Goal: Information Seeking & Learning: Understand process/instructions

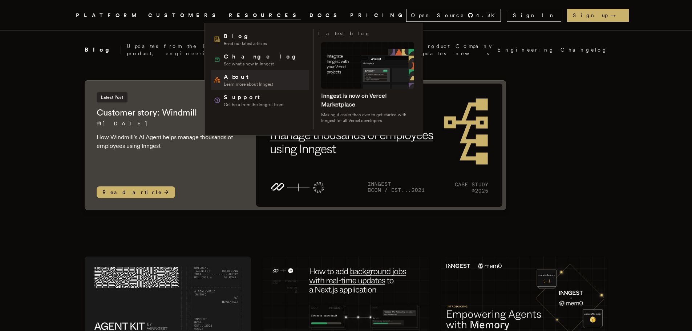
click at [236, 77] on span "About" at bounding box center [248, 77] width 49 height 9
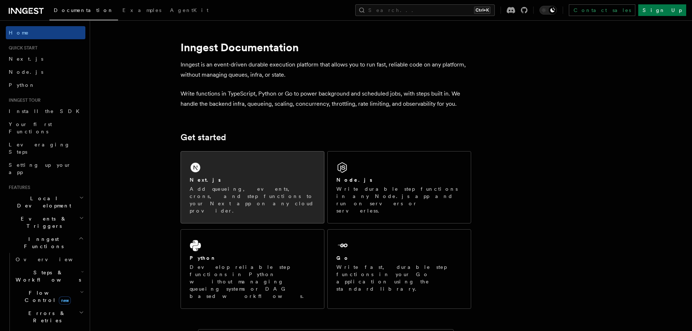
click at [242, 175] on div "Next.js Add queueing, events, crons, and step functions to your Next app on any…" at bounding box center [252, 187] width 143 height 72
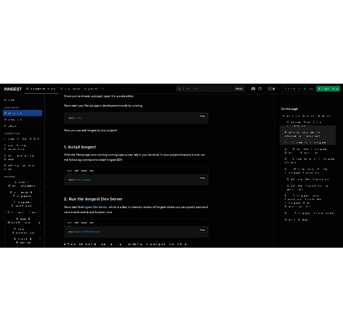
scroll to position [327, 0]
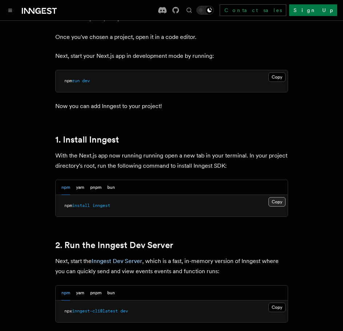
click at [280, 197] on button "Copy Copied" at bounding box center [276, 201] width 17 height 9
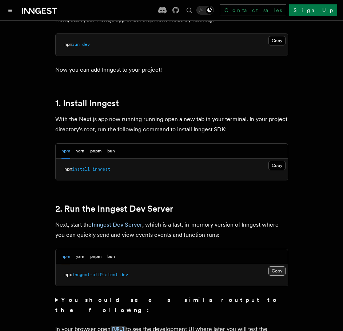
click at [271, 266] on button "Copy Copied" at bounding box center [276, 270] width 17 height 9
click at [277, 266] on button "Copy Copied" at bounding box center [276, 270] width 17 height 9
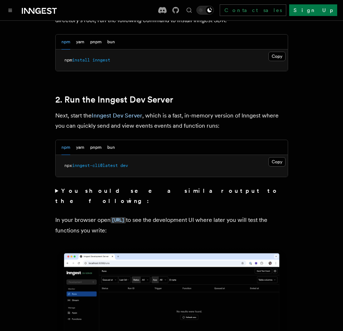
scroll to position [509, 0]
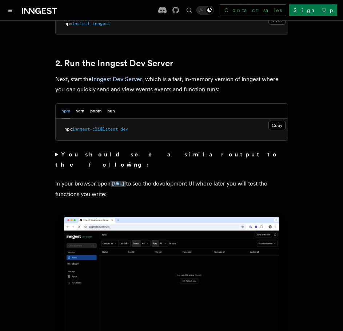
click at [244, 58] on h2 "2. Run the Inngest Dev Server" at bounding box center [171, 63] width 232 height 10
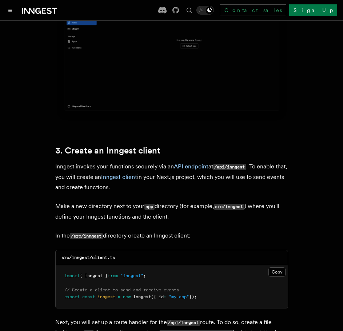
scroll to position [799, 0]
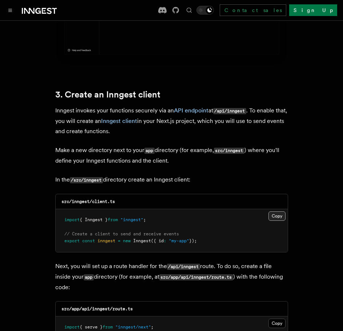
click at [276, 211] on button "Copy Copied" at bounding box center [276, 215] width 17 height 9
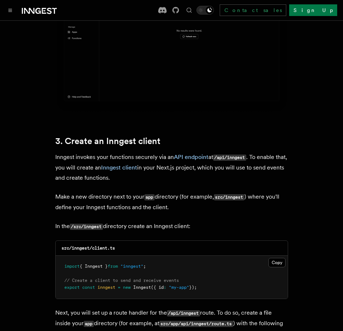
scroll to position [726, 0]
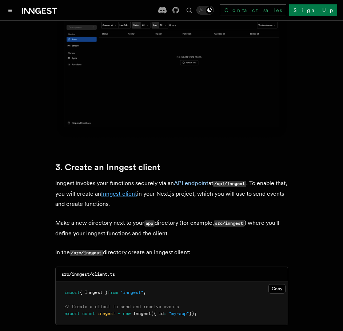
drag, startPoint x: 68, startPoint y: 162, endPoint x: 137, endPoint y: 169, distance: 69.0
click at [137, 178] on p "Inngest invokes your functions securely via an API endpoint at /api/inngest . T…" at bounding box center [171, 193] width 232 height 31
drag, startPoint x: 98, startPoint y: 191, endPoint x: 139, endPoint y: 192, distance: 40.3
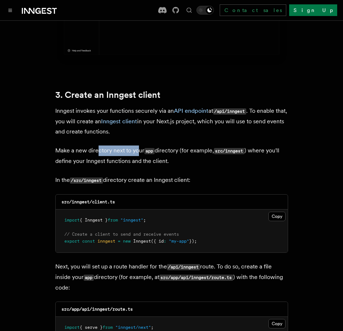
scroll to position [799, 0]
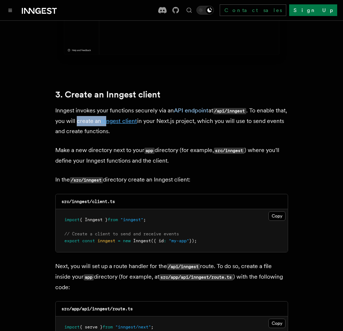
drag, startPoint x: 101, startPoint y: 101, endPoint x: 121, endPoint y: 100, distance: 20.3
click at [121, 105] on p "Inngest invokes your functions securely via an API endpoint at /api/inngest . T…" at bounding box center [171, 120] width 232 height 31
drag, startPoint x: 169, startPoint y: 98, endPoint x: 209, endPoint y: 98, distance: 39.2
click at [209, 105] on p "Inngest invokes your functions securely via an API endpoint at /api/inngest . T…" at bounding box center [171, 120] width 232 height 31
drag, startPoint x: 222, startPoint y: 98, endPoint x: 256, endPoint y: 101, distance: 35.0
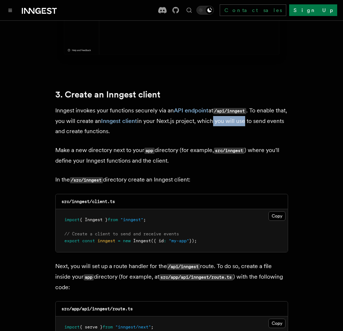
click at [255, 105] on p "Inngest invokes your functions securely via an API endpoint at /api/inngest . T…" at bounding box center [171, 120] width 232 height 31
drag, startPoint x: 60, startPoint y: 111, endPoint x: 113, endPoint y: 108, distance: 53.5
click at [113, 109] on p "Inngest invokes your functions securely via an API endpoint at /api/inngest . T…" at bounding box center [171, 120] width 232 height 31
drag, startPoint x: 136, startPoint y: 109, endPoint x: 166, endPoint y: 109, distance: 29.8
click at [166, 109] on p "Inngest invokes your functions securely via an API endpoint at /api/inngest . T…" at bounding box center [171, 120] width 232 height 31
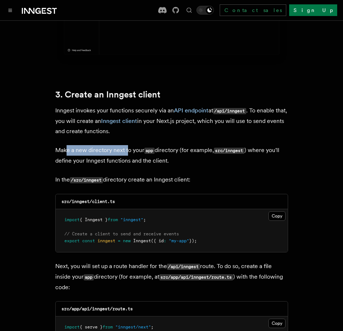
drag, startPoint x: 65, startPoint y: 129, endPoint x: 128, endPoint y: 122, distance: 63.6
drag, startPoint x: 130, startPoint y: 128, endPoint x: 163, endPoint y: 128, distance: 32.7
click at [160, 145] on p "Make a new directory next to your app directory (for example, src/inngest ) whe…" at bounding box center [171, 155] width 232 height 21
drag, startPoint x: 173, startPoint y: 128, endPoint x: 219, endPoint y: 129, distance: 46.9
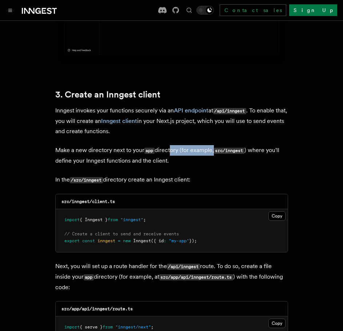
click at [219, 145] on p "Make a new directory next to your app directory (for example, src/inngest ) whe…" at bounding box center [171, 155] width 232 height 21
drag, startPoint x: 252, startPoint y: 125, endPoint x: 277, endPoint y: 127, distance: 24.8
click at [277, 145] on p "Make a new directory next to your app directory (for example, src/inngest ) whe…" at bounding box center [171, 155] width 232 height 21
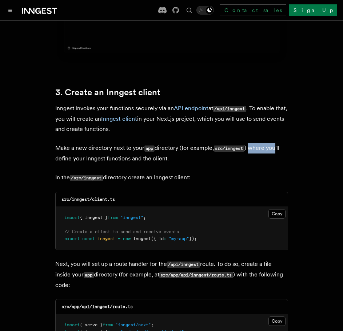
scroll to position [835, 0]
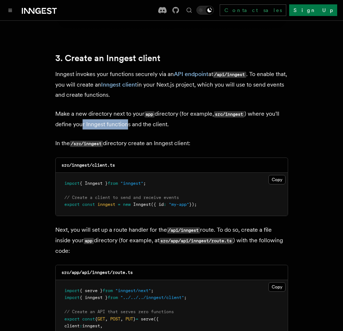
drag, startPoint x: 81, startPoint y: 104, endPoint x: 131, endPoint y: 101, distance: 49.5
click at [131, 109] on p "Make a new directory next to your app directory (for example, src/inngest ) whe…" at bounding box center [171, 119] width 232 height 21
drag, startPoint x: 120, startPoint y: 121, endPoint x: 166, endPoint y: 120, distance: 45.8
click at [167, 138] on p "In the /src/inngest directory create an Inngest client:" at bounding box center [171, 143] width 232 height 11
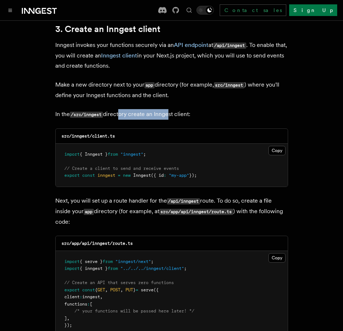
scroll to position [944, 0]
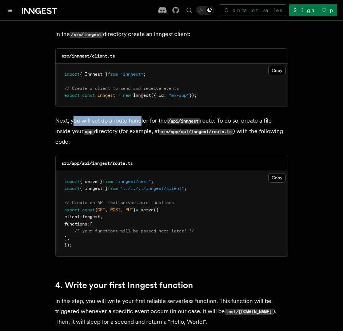
drag, startPoint x: 72, startPoint y: 100, endPoint x: 130, endPoint y: 108, distance: 58.6
click at [141, 116] on p "Next, you will set up a route handler for the /api/inngest route. To do so, cre…" at bounding box center [171, 131] width 232 height 31
drag, startPoint x: 130, startPoint y: 113, endPoint x: 169, endPoint y: 112, distance: 39.6
click at [169, 116] on p "Next, you will set up a route handler for the /api/inngest route. To do so, cre…" at bounding box center [171, 131] width 232 height 31
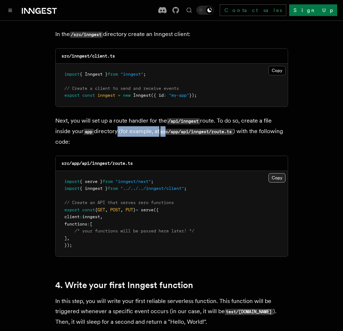
click at [276, 173] on button "Copy Copied" at bounding box center [276, 177] width 17 height 9
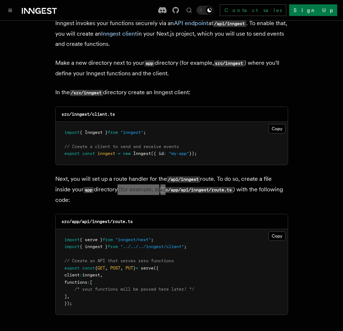
scroll to position [835, 0]
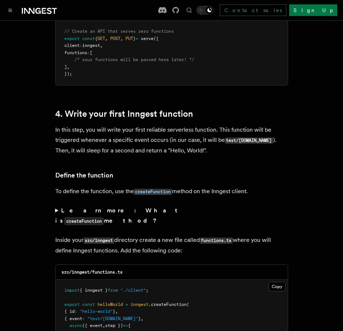
scroll to position [1199, 0]
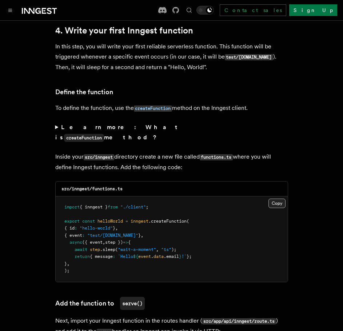
click at [272, 198] on button "Copy Copied" at bounding box center [276, 202] width 17 height 9
click at [279, 198] on button "Copy Copied" at bounding box center [276, 202] width 17 height 9
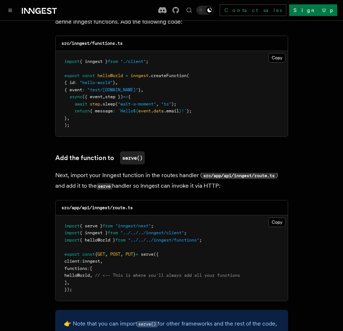
drag, startPoint x: 243, startPoint y: 233, endPoint x: 274, endPoint y: 212, distance: 37.2
click at [243, 233] on pre "import { serve } from "inngest/next" ; import { inngest } from "../../../innges…" at bounding box center [172, 257] width 232 height 85
click at [282, 215] on pre "import { serve } from "inngest/next" ; import { inngest } from "../../../innges…" at bounding box center [172, 257] width 232 height 85
click at [280, 217] on button "Copy Copied" at bounding box center [276, 221] width 17 height 9
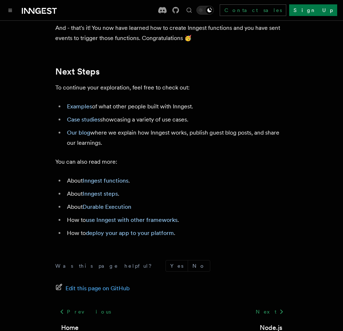
scroll to position [4207, 0]
